Goal: Obtain resource: Download file/media

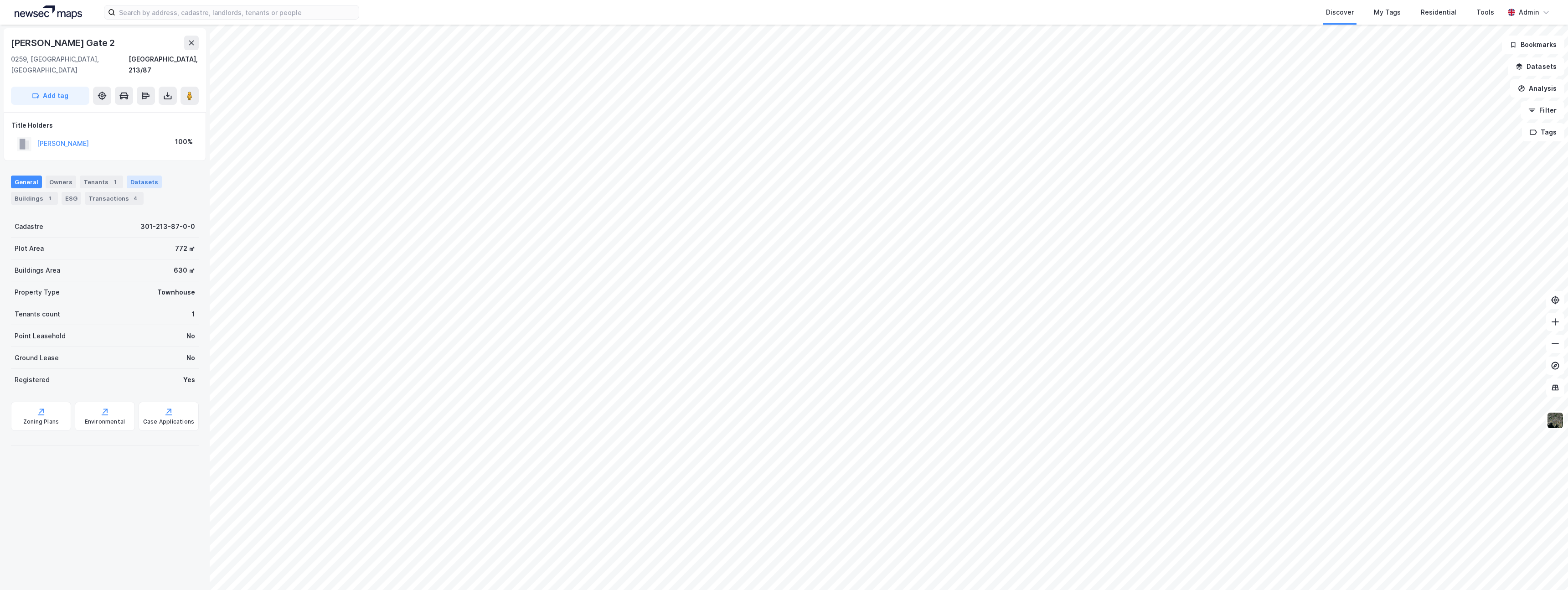
click at [140, 175] on div "Datasets" at bounding box center [144, 181] width 35 height 13
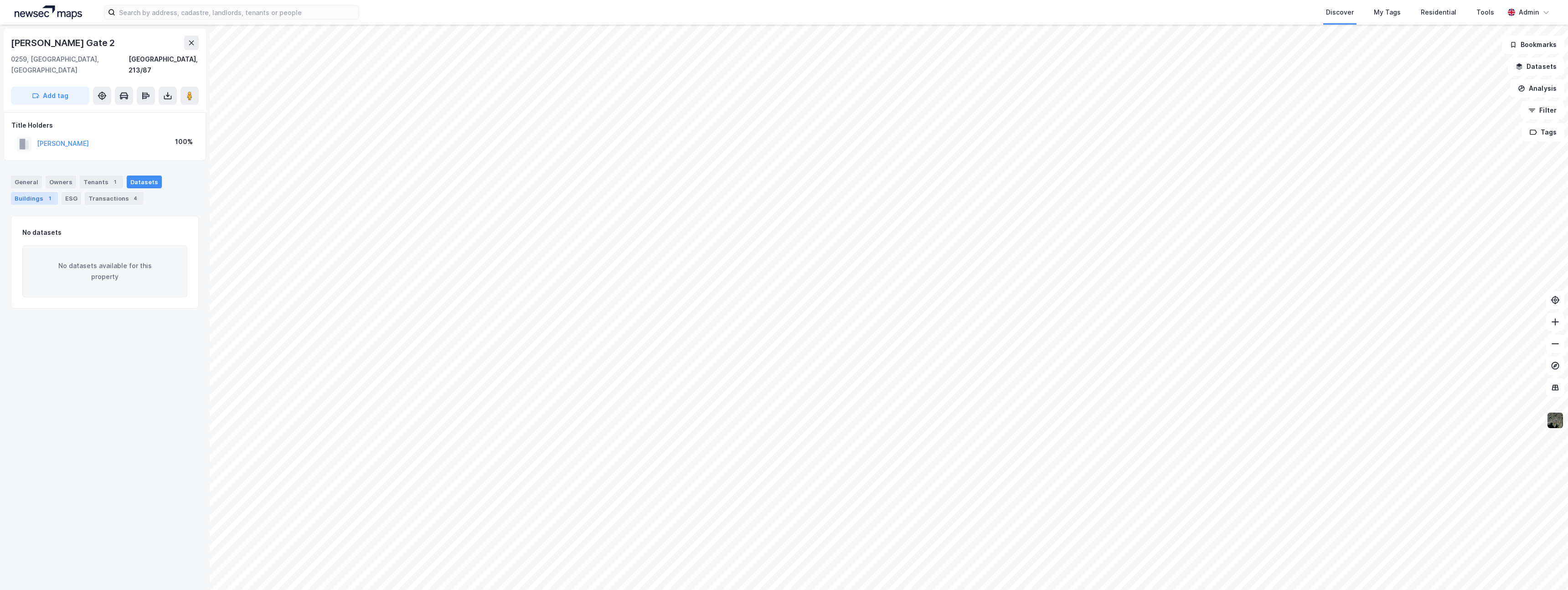
click at [41, 192] on div "Buildings 1" at bounding box center [34, 198] width 47 height 13
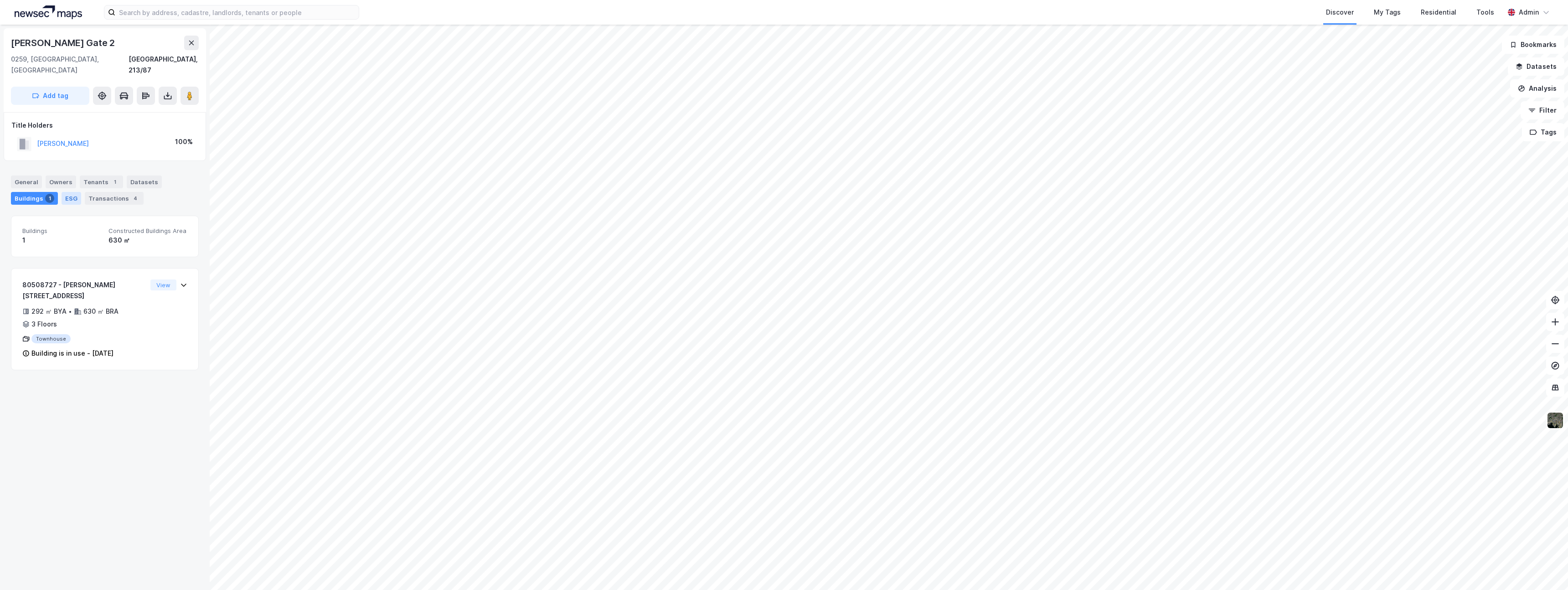
click at [62, 192] on div "ESG" at bounding box center [71, 198] width 19 height 13
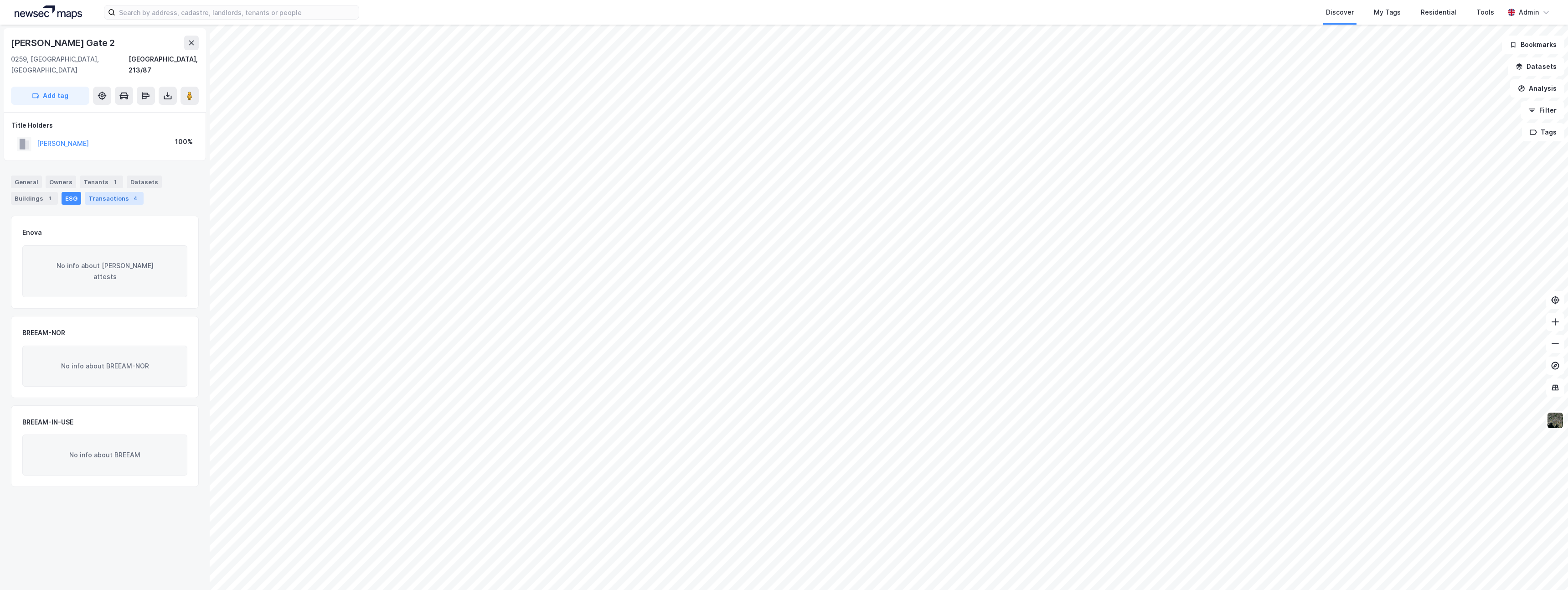
click at [119, 192] on div "Transactions 4" at bounding box center [114, 198] width 59 height 13
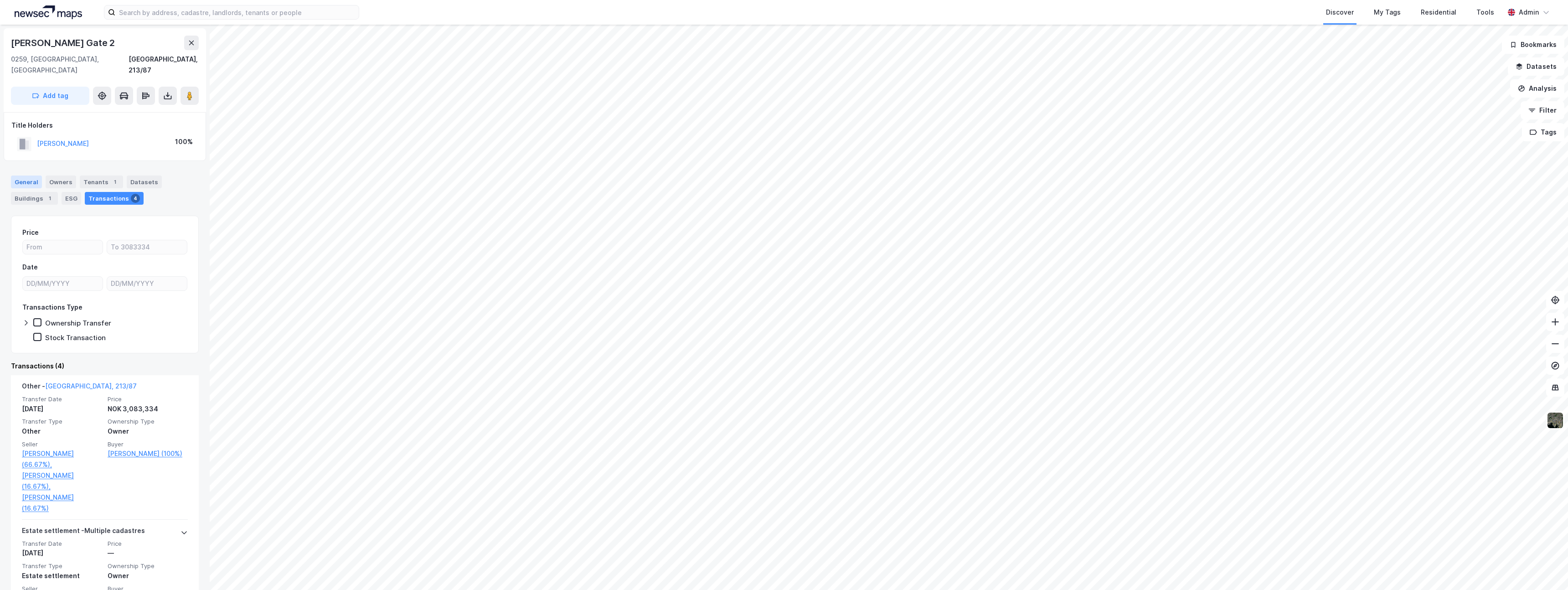
click at [25, 175] on div "General" at bounding box center [26, 181] width 31 height 13
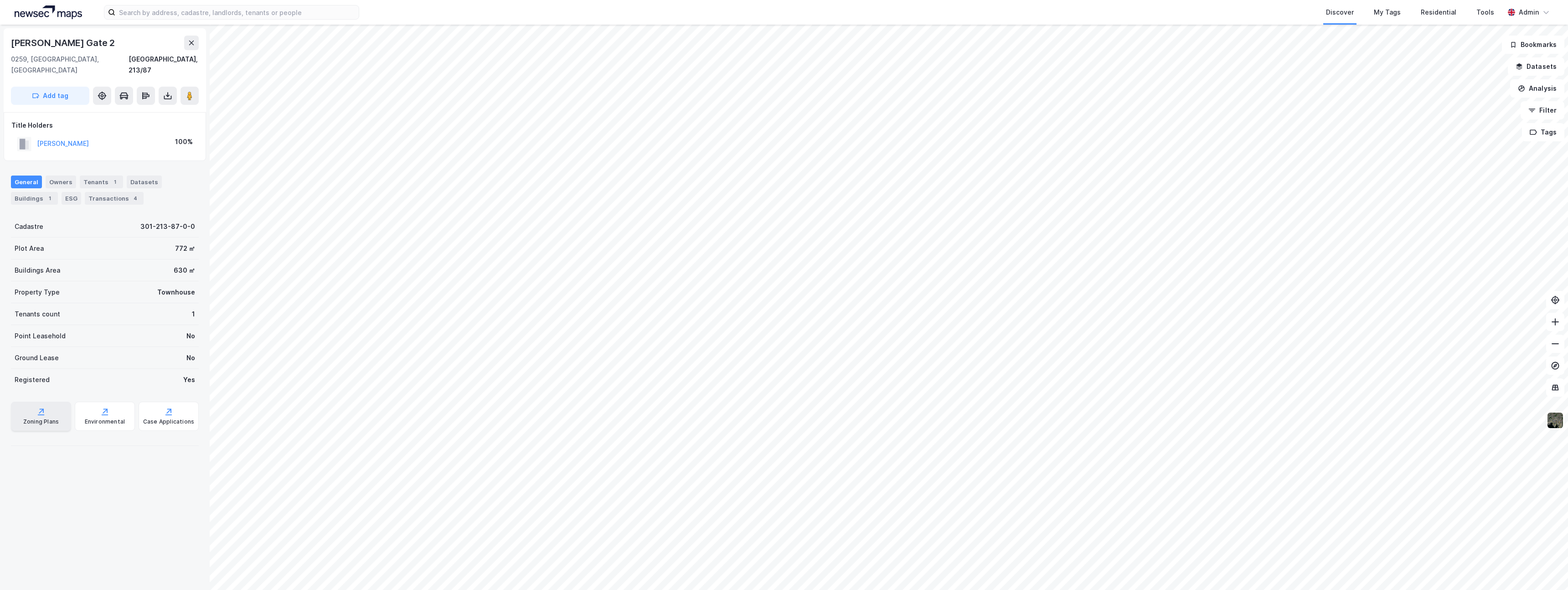
click at [47, 418] on div "Zoning Plans" at bounding box center [41, 422] width 35 height 7
click at [108, 402] on div "Environmental" at bounding box center [105, 416] width 60 height 29
click at [164, 407] on icon at bounding box center [169, 412] width 9 height 9
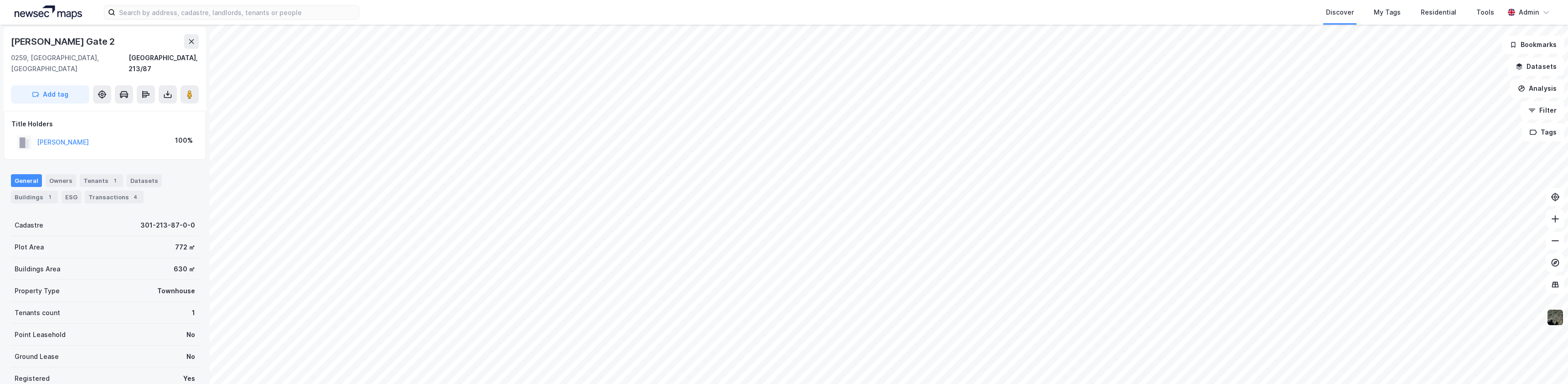
scroll to position [2, 0]
click at [64, 173] on div "Owners" at bounding box center [61, 180] width 30 height 13
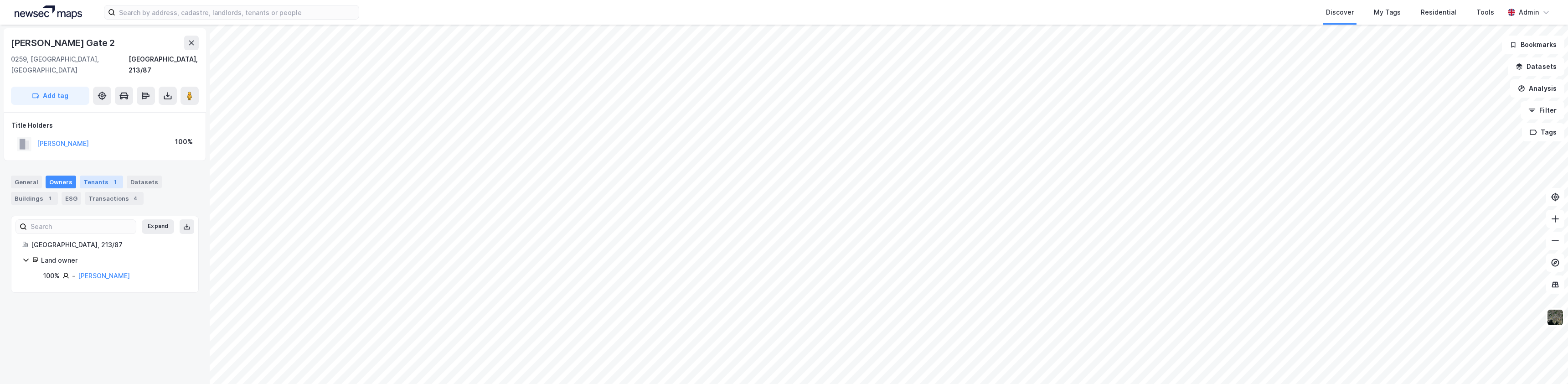
click at [89, 175] on div "Tenants 1" at bounding box center [101, 181] width 43 height 13
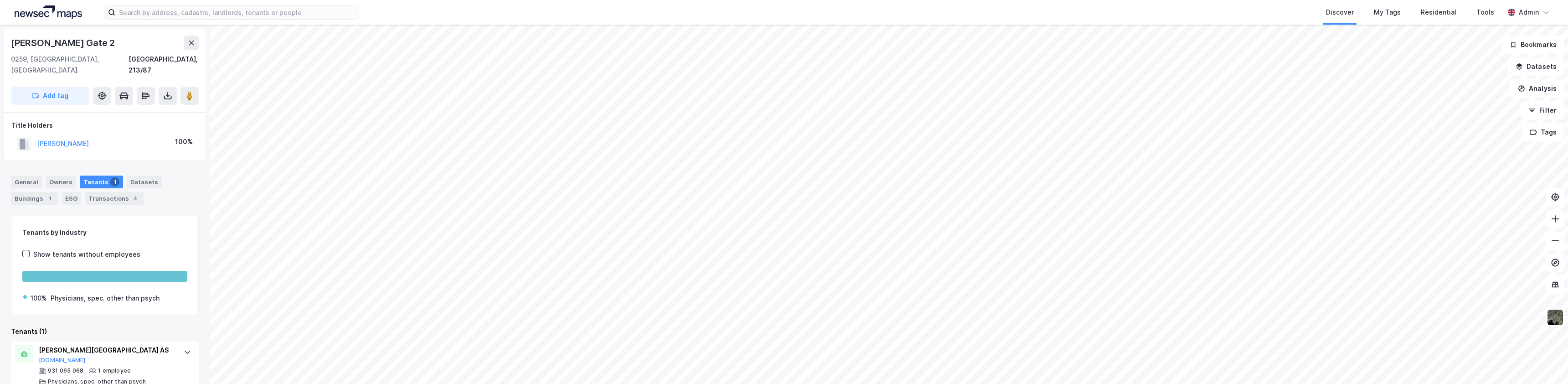
click at [119, 175] on div "General Owners Tenants 1 Datasets Buildings 1 ESG Transactions 4" at bounding box center [105, 190] width 188 height 29
click at [139, 175] on div "Datasets" at bounding box center [144, 181] width 35 height 13
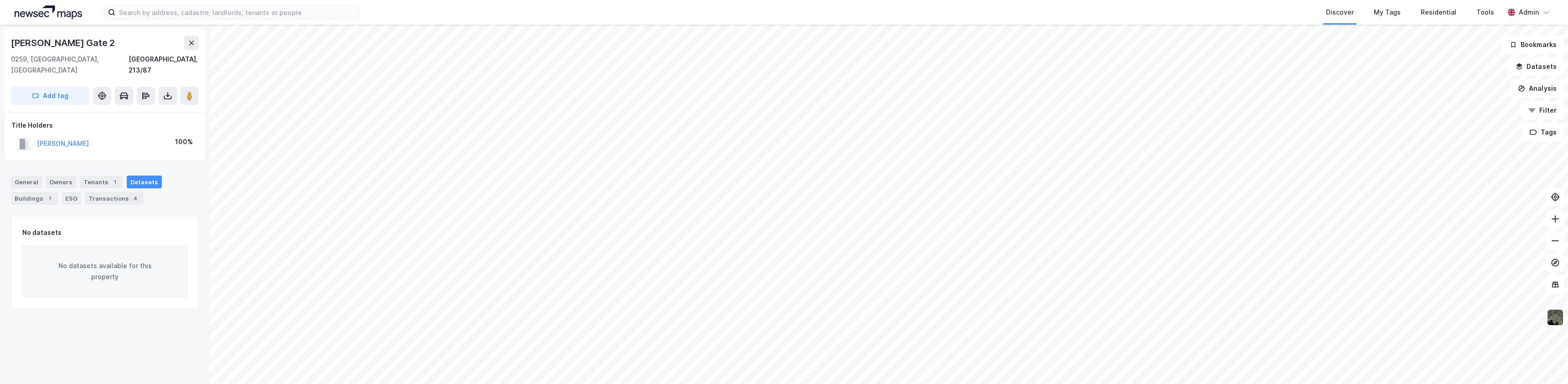
drag, startPoint x: 31, startPoint y: 187, endPoint x: 55, endPoint y: 188, distance: 24.0
click at [31, 192] on div "Buildings 1" at bounding box center [34, 198] width 47 height 13
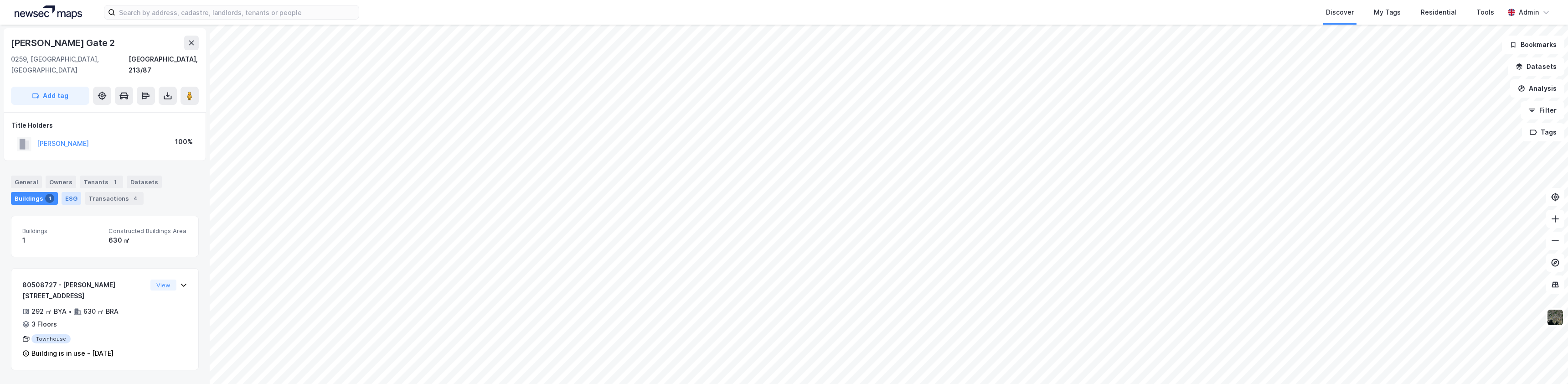
drag, startPoint x: 55, startPoint y: 188, endPoint x: 69, endPoint y: 188, distance: 14.0
click at [55, 188] on div "General Owners Tenants 1 Datasets Buildings 1 ESG Transactions 4" at bounding box center [105, 190] width 188 height 29
click at [75, 192] on div "ESG" at bounding box center [71, 198] width 19 height 13
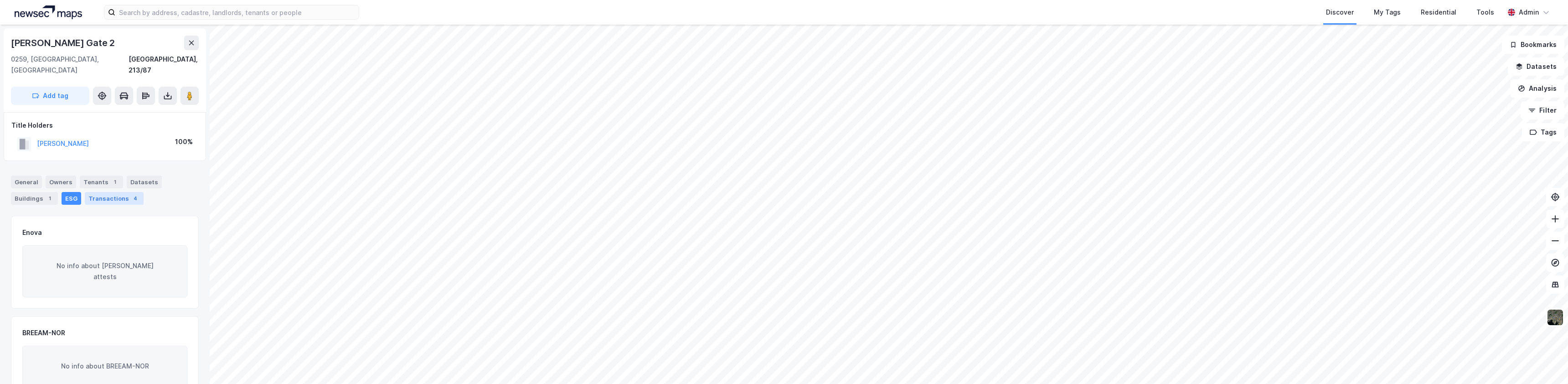
click at [97, 192] on div "Transactions 4" at bounding box center [114, 198] width 59 height 13
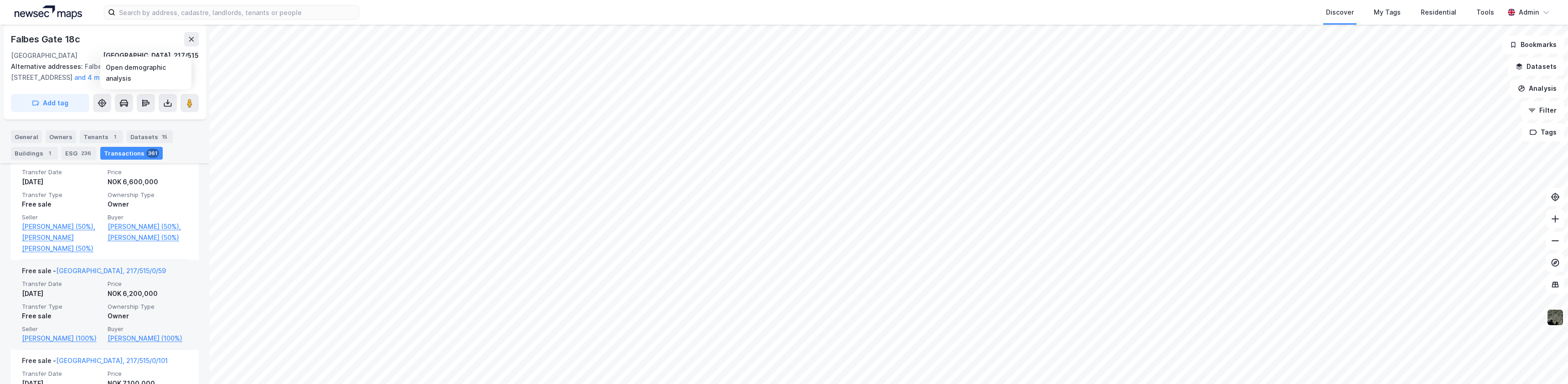
scroll to position [590, 0]
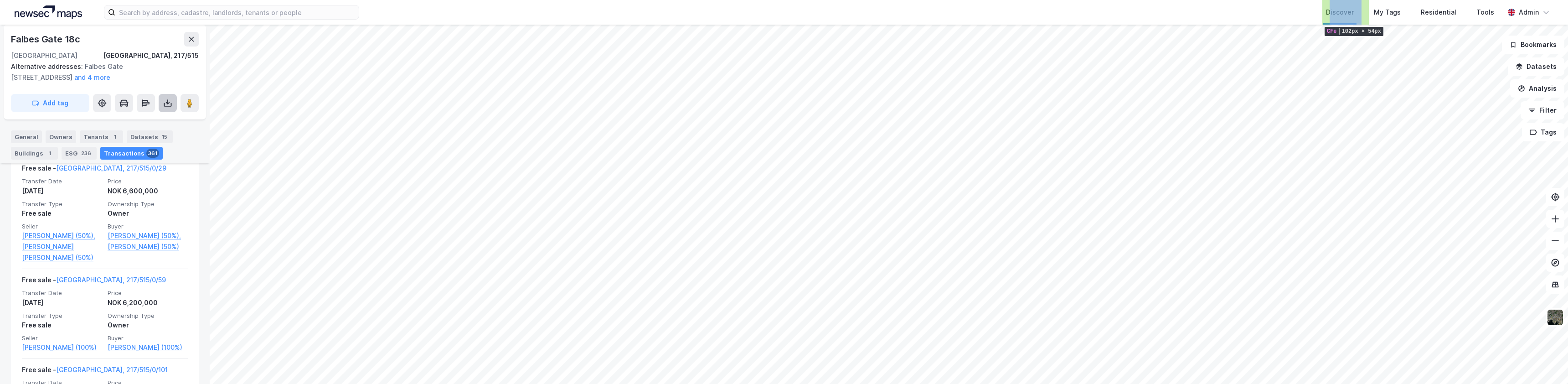
click at [172, 105] on icon at bounding box center [167, 103] width 9 height 9
click at [138, 119] on div "Download Assessment Report" at bounding box center [128, 121] width 87 height 7
click at [146, 137] on div "Download Property Report" at bounding box center [123, 136] width 77 height 7
click at [1538, 12] on div "Admin" at bounding box center [1528, 12] width 20 height 11
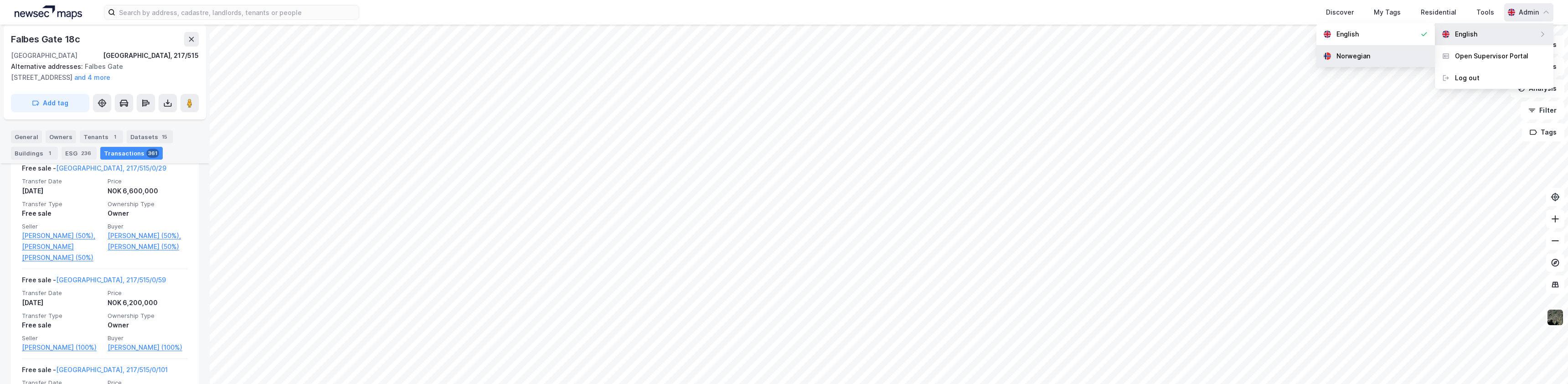
click at [1365, 58] on div "Norwegian" at bounding box center [1353, 56] width 33 height 11
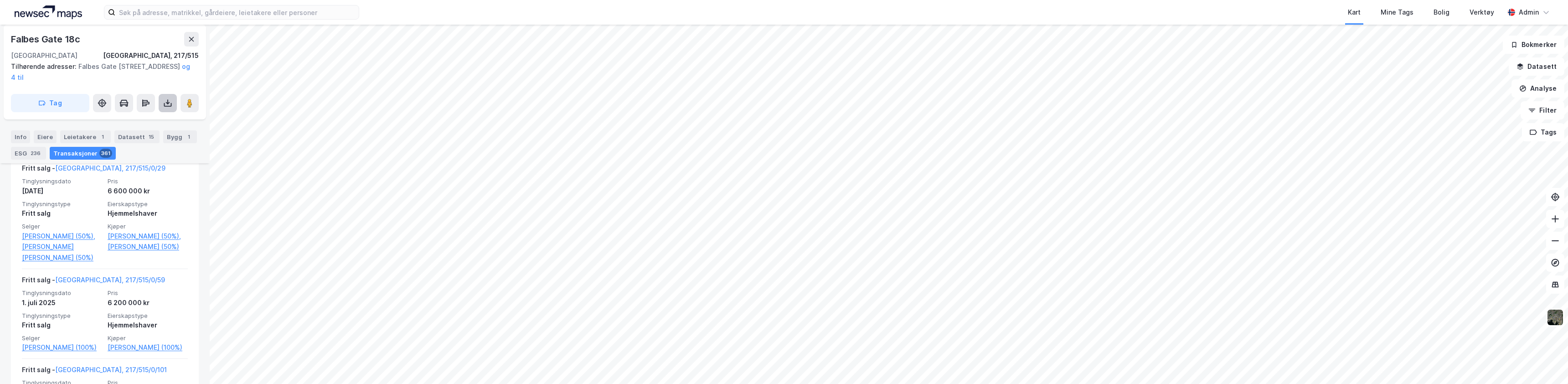
click at [167, 107] on icon at bounding box center [167, 103] width 9 height 9
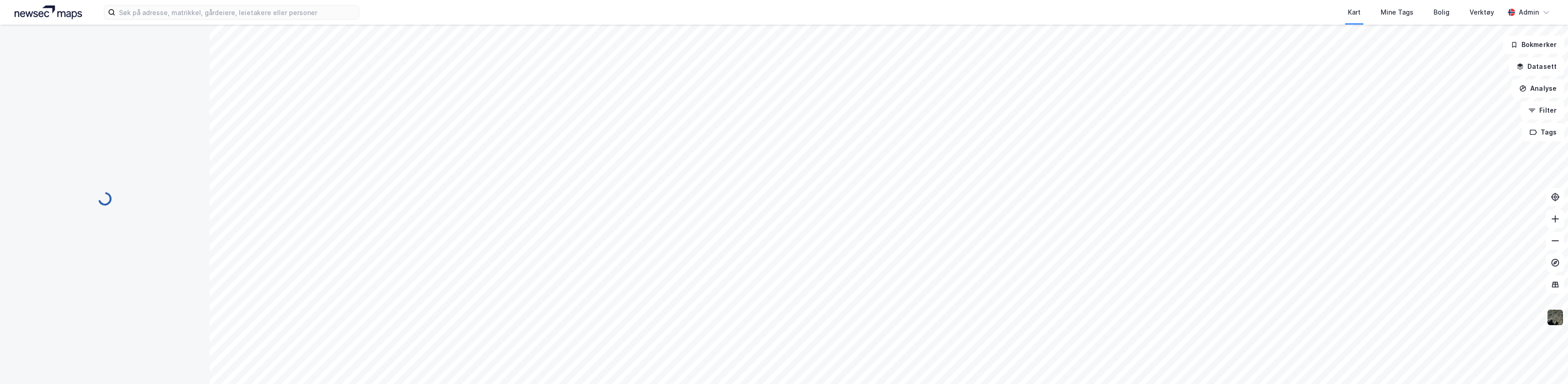
scroll to position [60, 0]
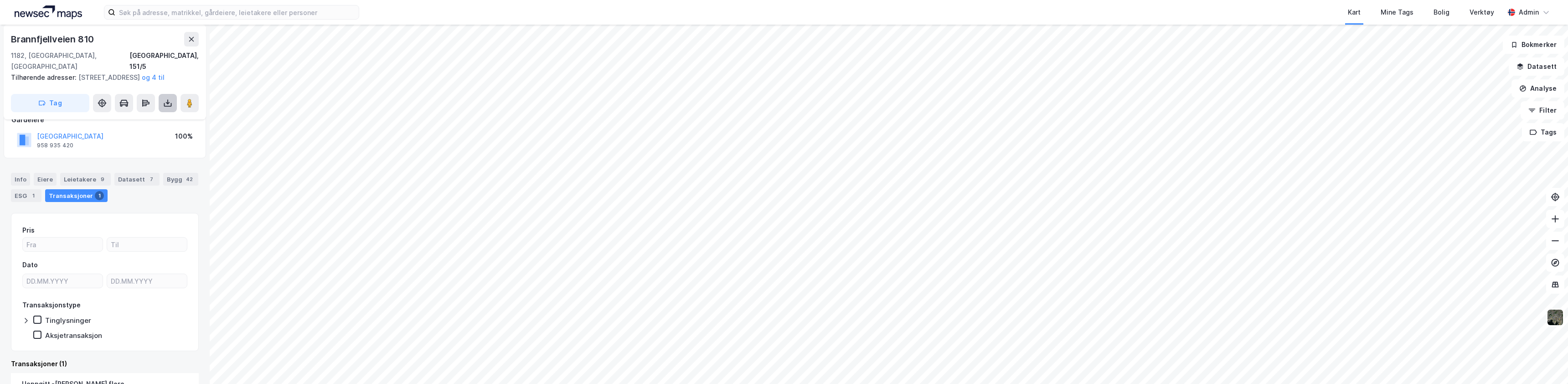
click at [163, 108] on button at bounding box center [168, 103] width 18 height 18
click at [127, 117] on div "Last ned grunnbok" at bounding box center [128, 121] width 97 height 15
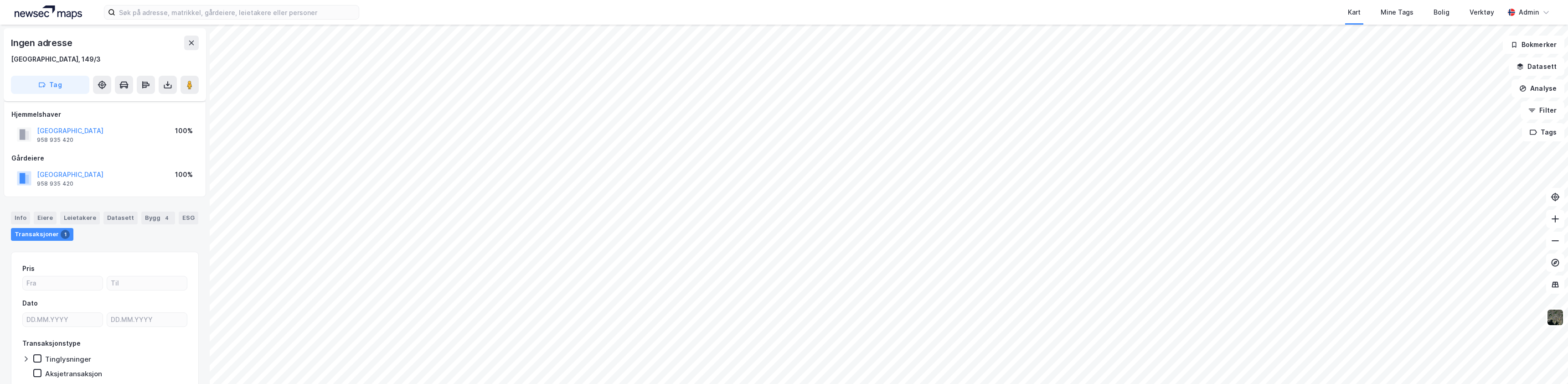
scroll to position [38, 0]
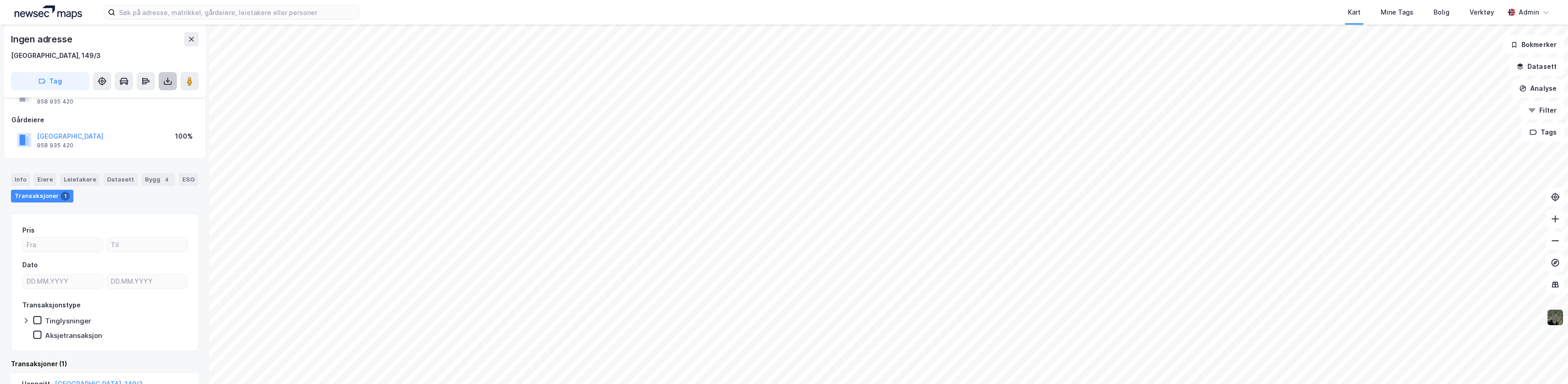
click at [172, 82] on icon at bounding box center [167, 81] width 9 height 9
click at [165, 100] on div "Last ned grunnbok" at bounding box center [128, 99] width 97 height 15
click at [133, 108] on div "Last ned matrikkelrapport" at bounding box center [128, 114] width 97 height 15
